Goal: Complete Application Form: Complete application form

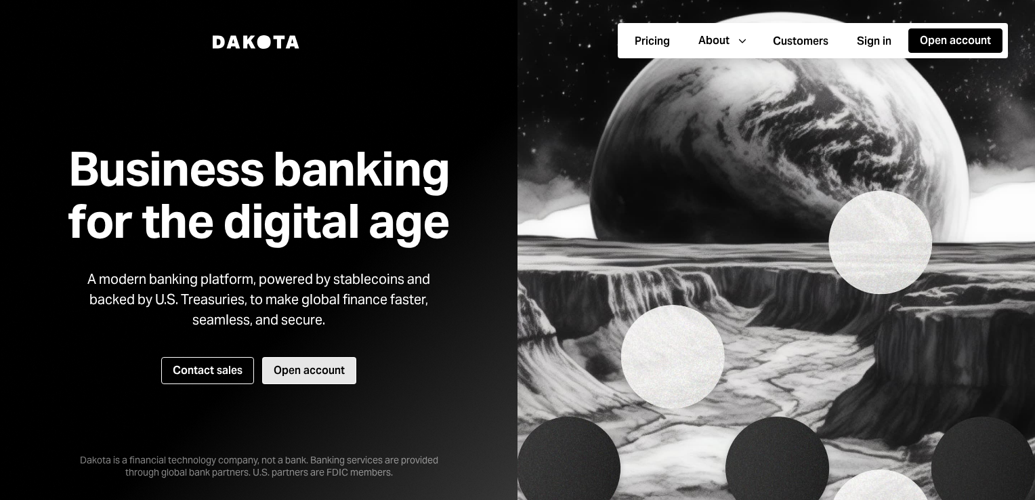
click at [323, 362] on button "Open account" at bounding box center [309, 370] width 94 height 27
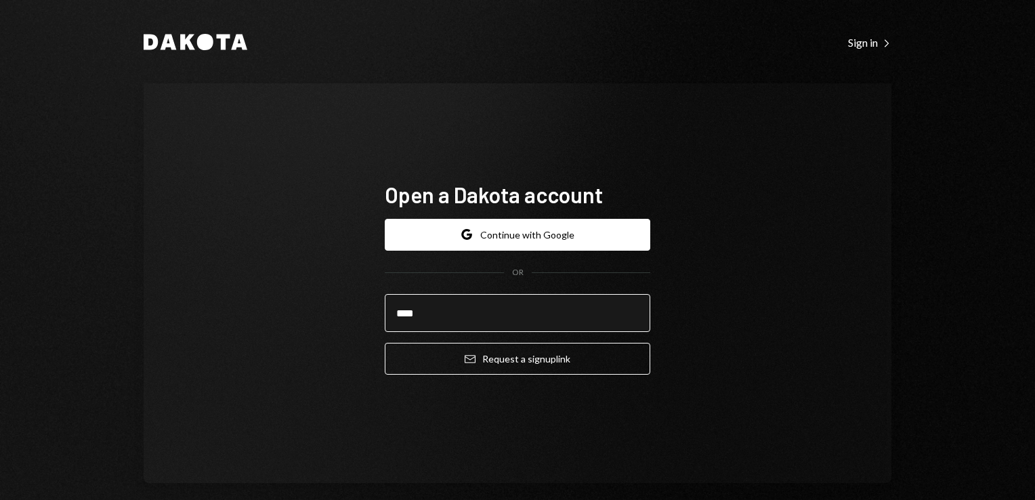
type input "**********"
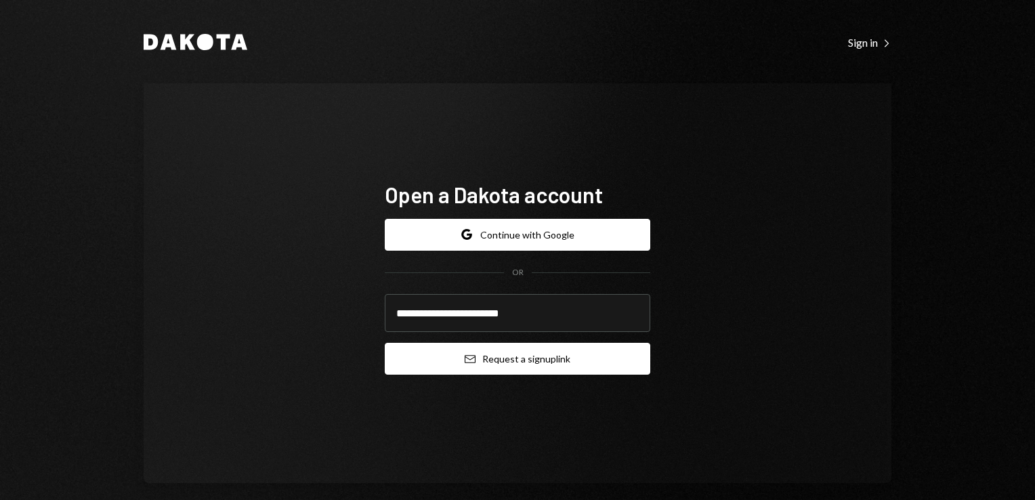
click at [527, 347] on button "Email Request a sign up link" at bounding box center [517, 359] width 265 height 32
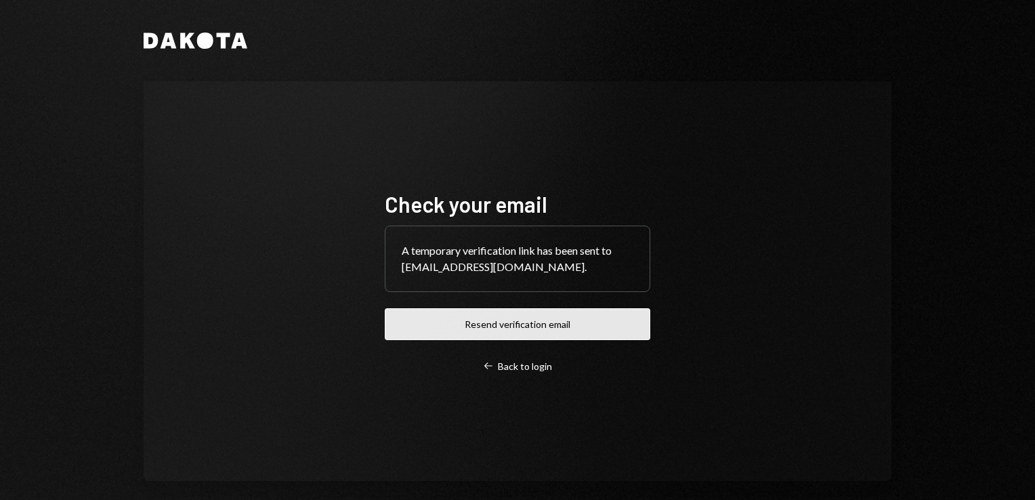
click at [522, 322] on button "Resend verification email" at bounding box center [517, 324] width 265 height 32
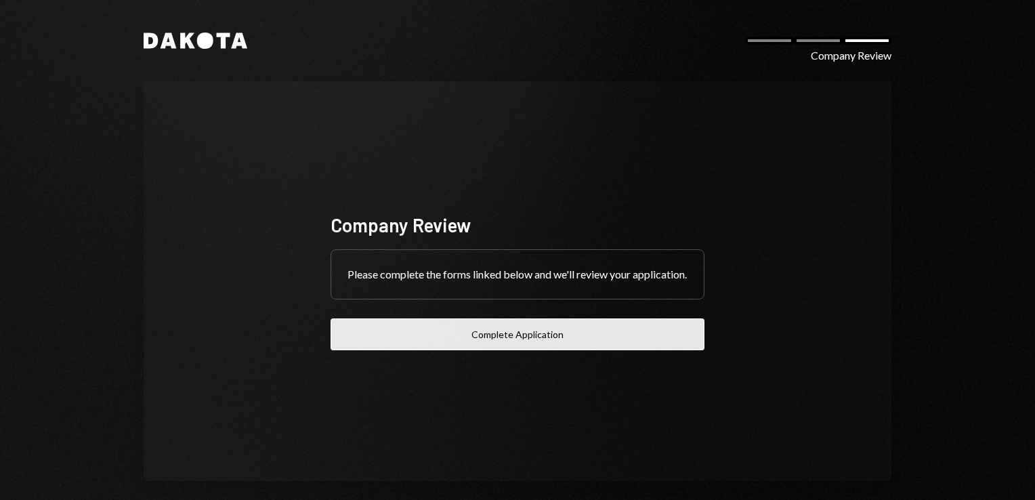
click at [460, 348] on button "Complete Application" at bounding box center [517, 334] width 374 height 32
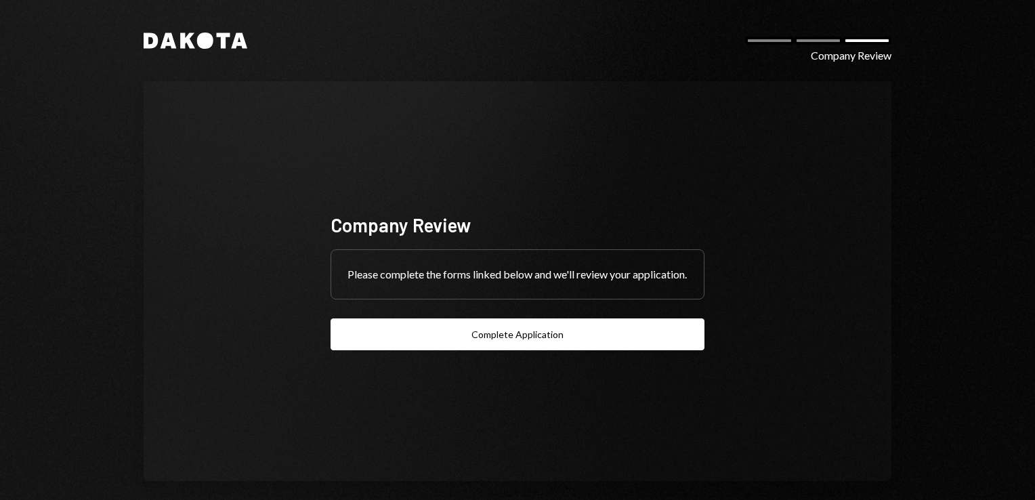
scroll to position [14, 0]
